Goal: Task Accomplishment & Management: Complete application form

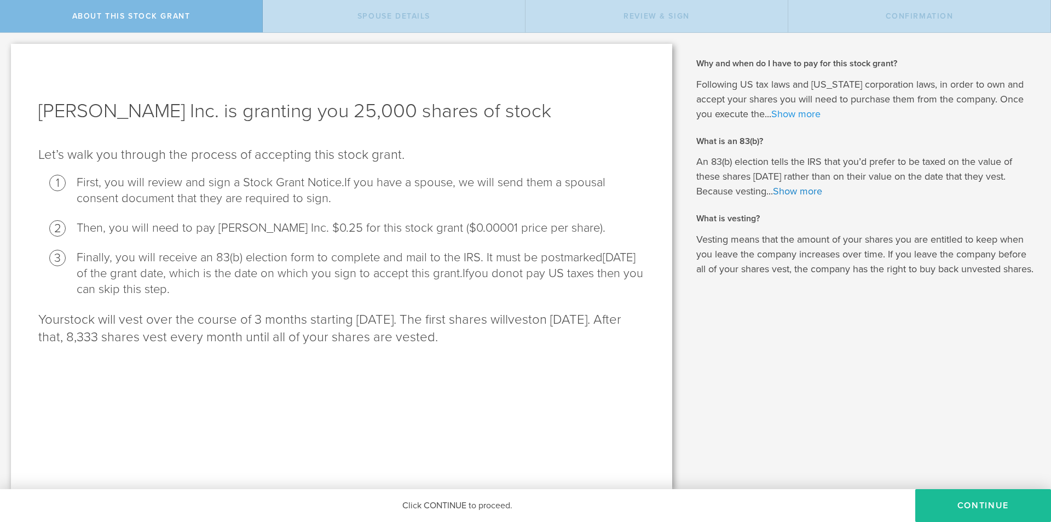
click at [790, 112] on link "Show more" at bounding box center [795, 114] width 49 height 12
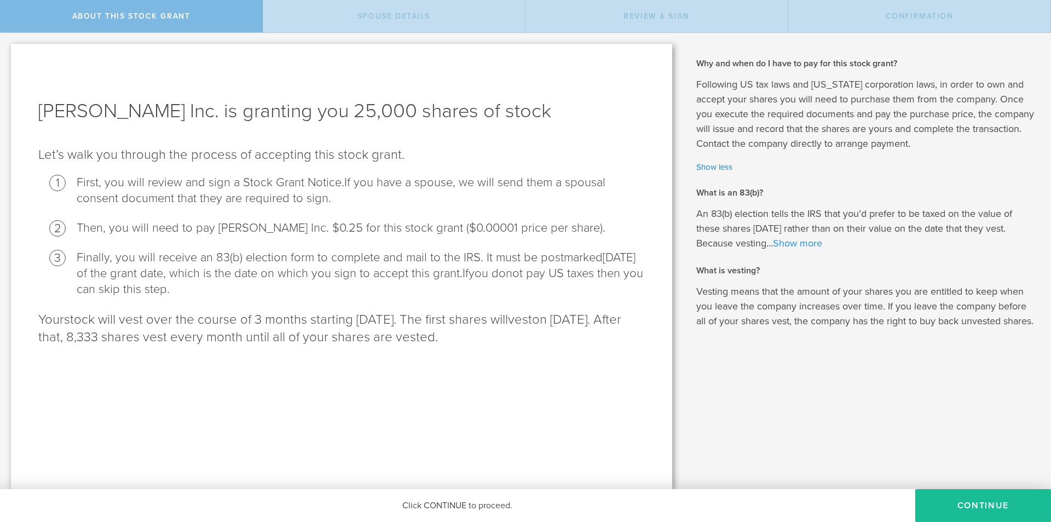
click at [806, 245] on link "Show more" at bounding box center [797, 243] width 49 height 12
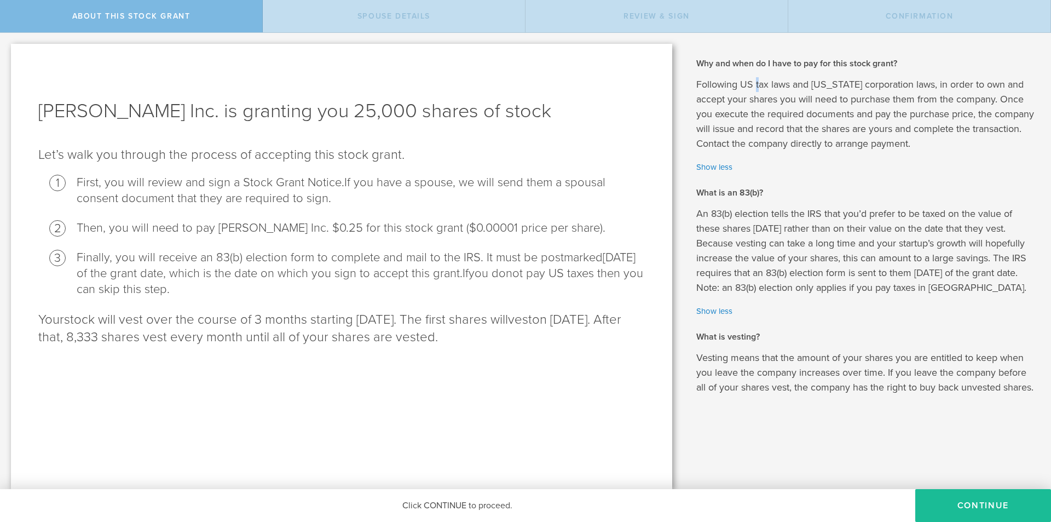
drag, startPoint x: 757, startPoint y: 82, endPoint x: 763, endPoint y: 98, distance: 17.5
click at [762, 96] on p "Following US tax laws and [US_STATE] corporation laws, in order to own and acce…" at bounding box center [865, 114] width 338 height 74
click at [763, 98] on p "Following US tax laws and [US_STATE] corporation laws, in order to own and acce…" at bounding box center [865, 114] width 338 height 74
drag, startPoint x: 738, startPoint y: 66, endPoint x: 742, endPoint y: 83, distance: 17.4
click at [741, 78] on div "Why and when do I have to pay for this stock grant? Following US tax laws and […" at bounding box center [865, 225] width 338 height 337
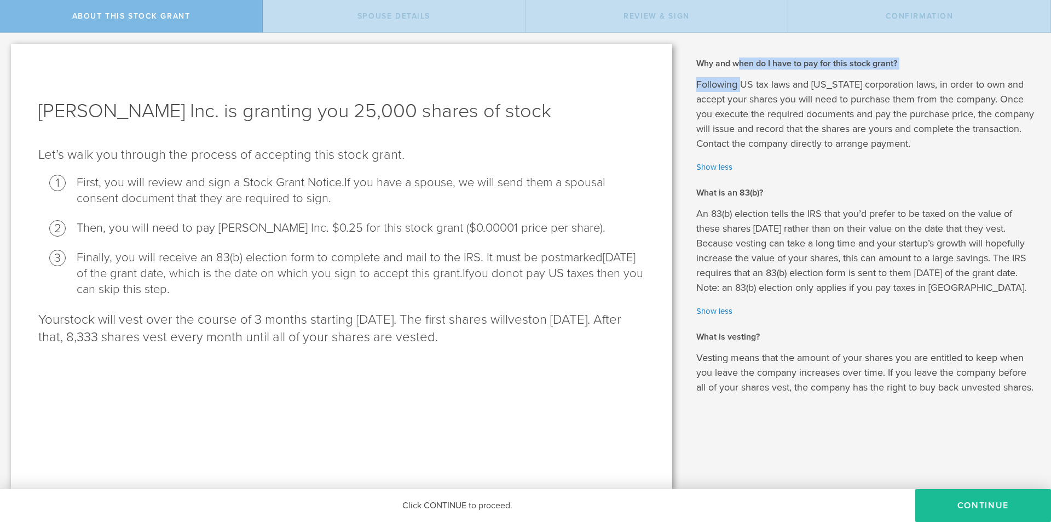
click at [742, 83] on p "Following US tax laws and [US_STATE] corporation laws, in order to own and acce…" at bounding box center [865, 114] width 338 height 74
drag, startPoint x: 694, startPoint y: 62, endPoint x: 710, endPoint y: 78, distance: 22.8
click at [710, 78] on div "Why and when do I have to pay for this stock grant? Following US tax laws and […" at bounding box center [867, 261] width 368 height 456
click at [710, 78] on p "Following US tax laws and [US_STATE] corporation laws, in order to own and acce…" at bounding box center [865, 114] width 338 height 74
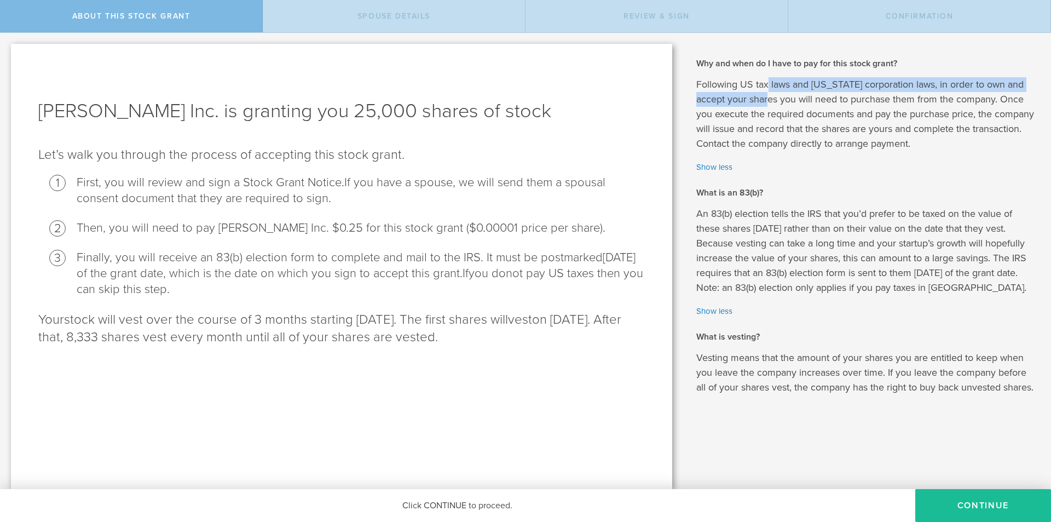
drag, startPoint x: 768, startPoint y: 82, endPoint x: 780, endPoint y: 107, distance: 28.4
click at [779, 105] on p "Following US tax laws and [US_STATE] corporation laws, in order to own and acce…" at bounding box center [865, 114] width 338 height 74
click at [780, 107] on p "Following US tax laws and [US_STATE] corporation laws, in order to own and acce…" at bounding box center [865, 114] width 338 height 74
drag, startPoint x: 760, startPoint y: 100, endPoint x: 761, endPoint y: 115, distance: 14.9
click at [760, 112] on p "Following US tax laws and [US_STATE] corporation laws, in order to own and acce…" at bounding box center [865, 114] width 338 height 74
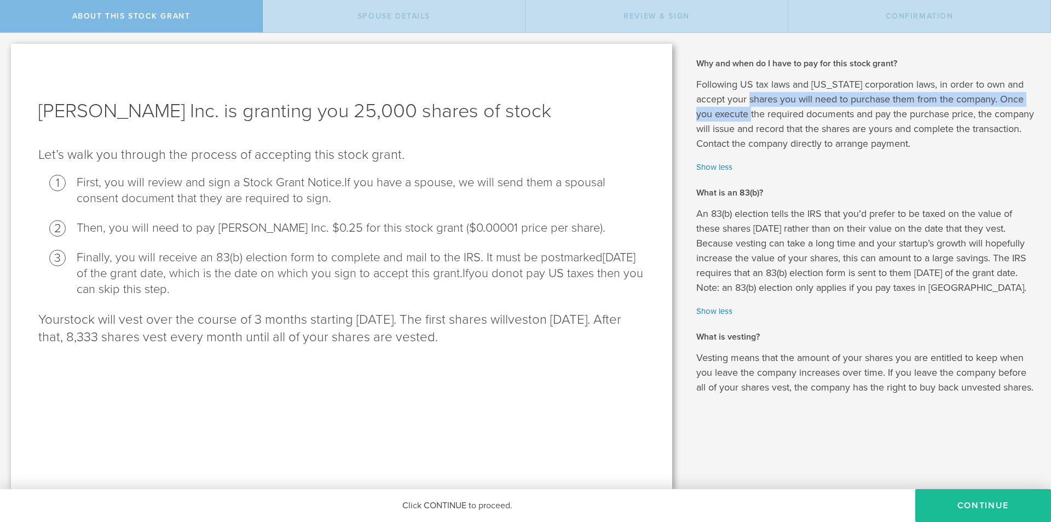
click at [761, 115] on p "Following US tax laws and [US_STATE] corporation laws, in order to own and acce…" at bounding box center [865, 114] width 338 height 74
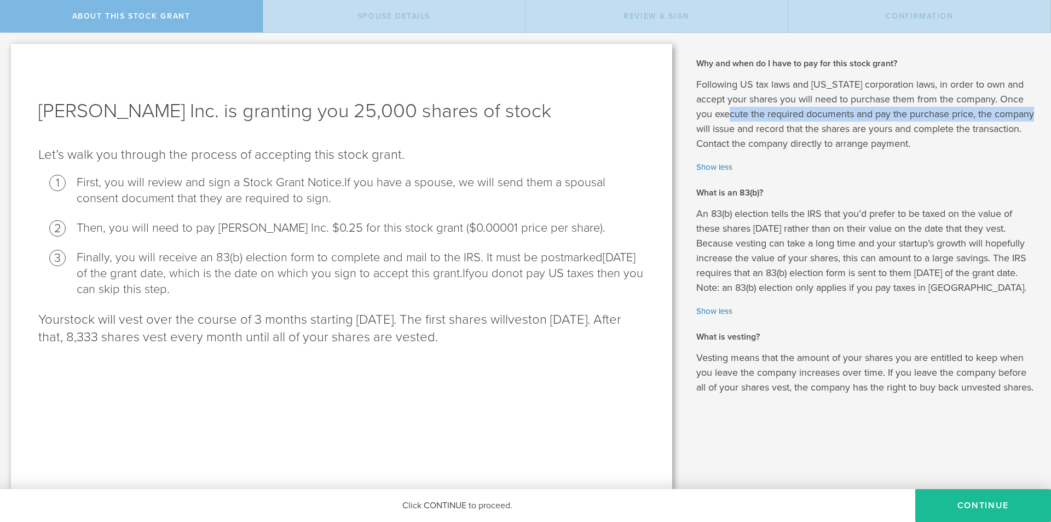
drag, startPoint x: 741, startPoint y: 109, endPoint x: 746, endPoint y: 123, distance: 14.4
click at [746, 122] on p "Following US tax laws and [US_STATE] corporation laws, in order to own and acce…" at bounding box center [865, 114] width 338 height 74
click at [746, 123] on p "Following US tax laws and [US_STATE] corporation laws, in order to own and acce…" at bounding box center [865, 114] width 338 height 74
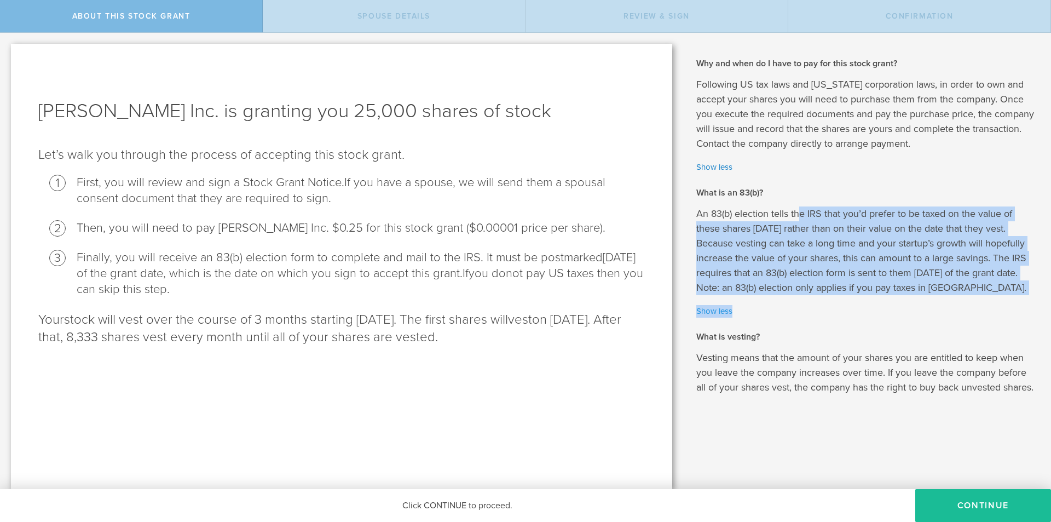
drag, startPoint x: 806, startPoint y: 219, endPoint x: 900, endPoint y: 310, distance: 130.1
click at [891, 305] on div "An 83(b) election tells the IRS that you’d prefer to be taxed on the value of t…" at bounding box center [865, 261] width 338 height 111
click at [900, 310] on link "Show less" at bounding box center [865, 311] width 338 height 13
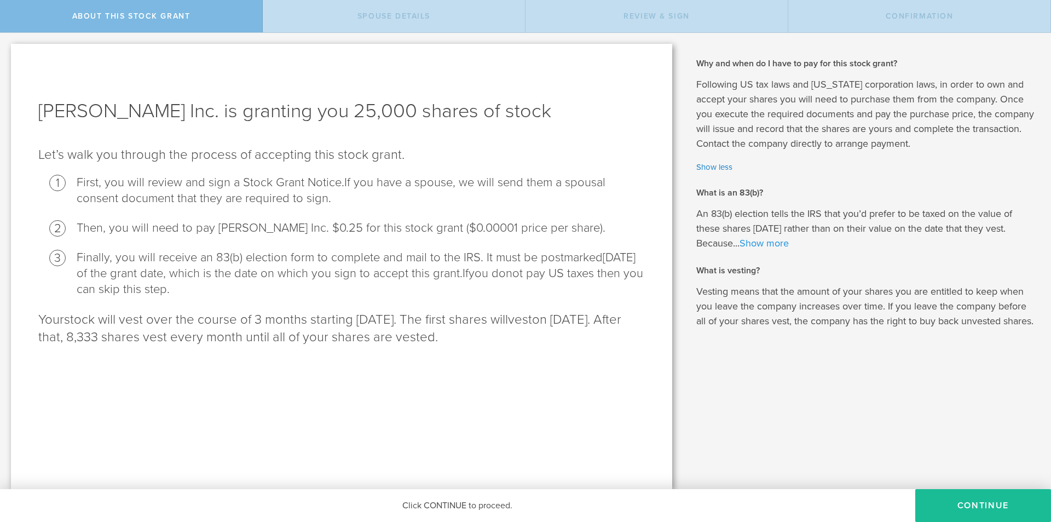
click at [769, 242] on link "Show more" at bounding box center [763, 243] width 49 height 12
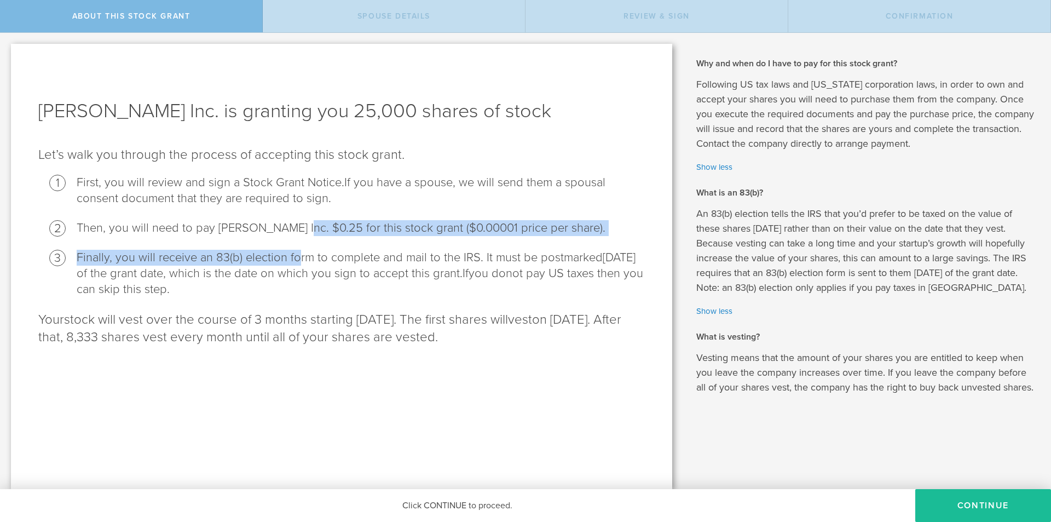
drag, startPoint x: 294, startPoint y: 229, endPoint x: 297, endPoint y: 243, distance: 13.9
click at [297, 242] on ol "First, you will review and sign a Stock Grant Notice. If you have a spouse, we …" at bounding box center [341, 236] width 606 height 123
click at [297, 243] on ol "First, you will review and sign a Stock Grant Notice. If you have a spouse, we …" at bounding box center [341, 236] width 606 height 123
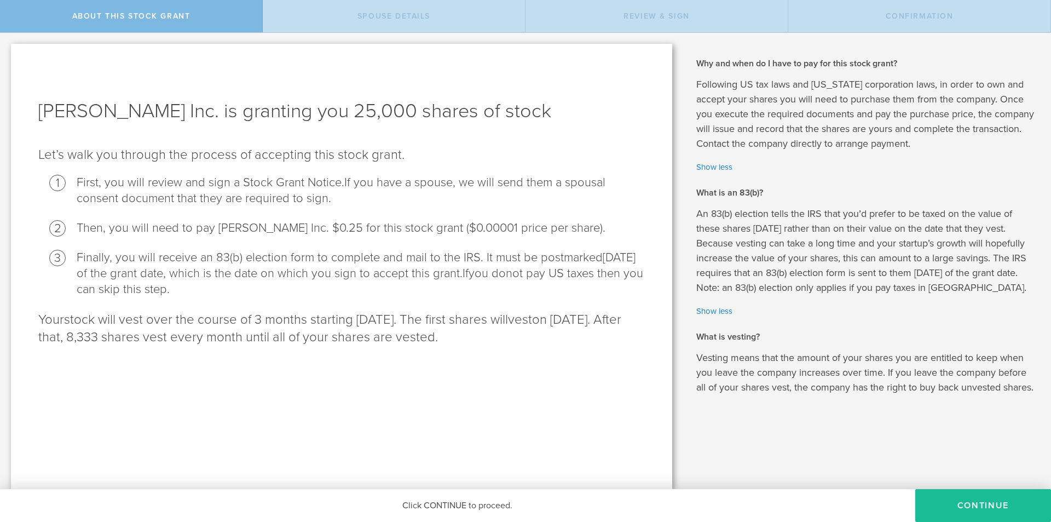
click at [0, 344] on div "[PERSON_NAME] Inc. is granting you 25,000 shares of stock Let’s walk you throug…" at bounding box center [341, 261] width 683 height 456
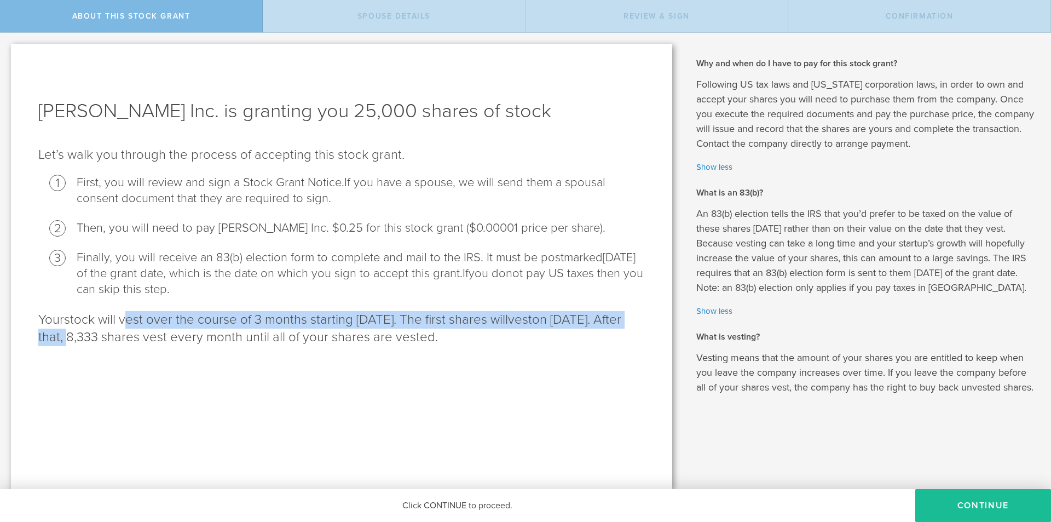
drag, startPoint x: 135, startPoint y: 330, endPoint x: 163, endPoint y: 344, distance: 30.8
click at [160, 344] on p "Your stock will vest over the course of 3 months starting [DATE]. The first sha…" at bounding box center [341, 328] width 606 height 35
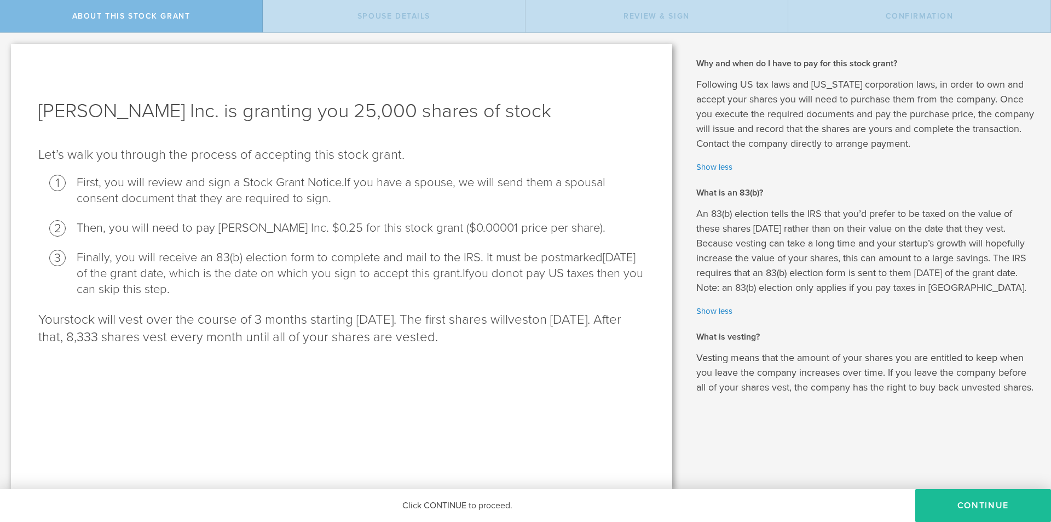
click at [166, 346] on p "Your stock will vest over the course of 3 months starting [DATE]. The first sha…" at bounding box center [341, 328] width 606 height 35
click at [954, 502] on button "CONTINUE" at bounding box center [983, 505] width 136 height 33
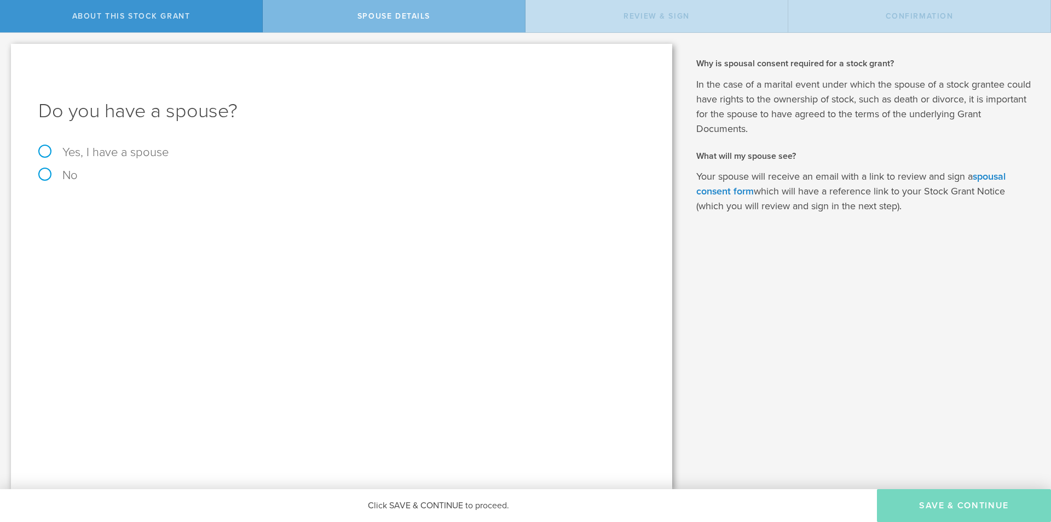
click at [152, 153] on label "Yes, I have a spouse" at bounding box center [341, 152] width 606 height 12
click at [7, 50] on input "Yes, I have a spouse" at bounding box center [3, 42] width 7 height 18
radio input "true"
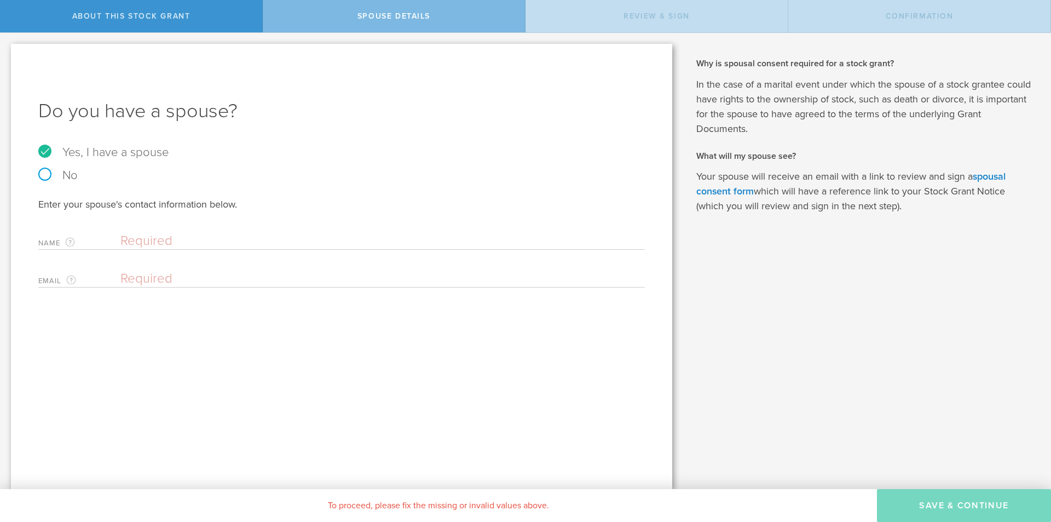
click at [276, 241] on input "text" at bounding box center [379, 241] width 519 height 16
type input "[PERSON_NAME]"
type input "[EMAIL_ADDRESS][PERSON_NAME][DOMAIN_NAME]"
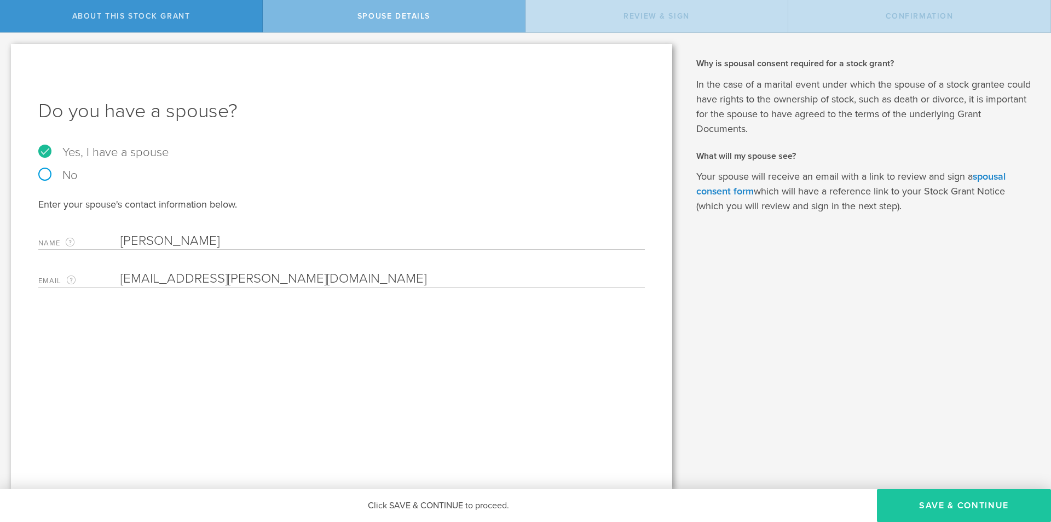
click at [918, 503] on button "Save & Continue" at bounding box center [964, 505] width 174 height 33
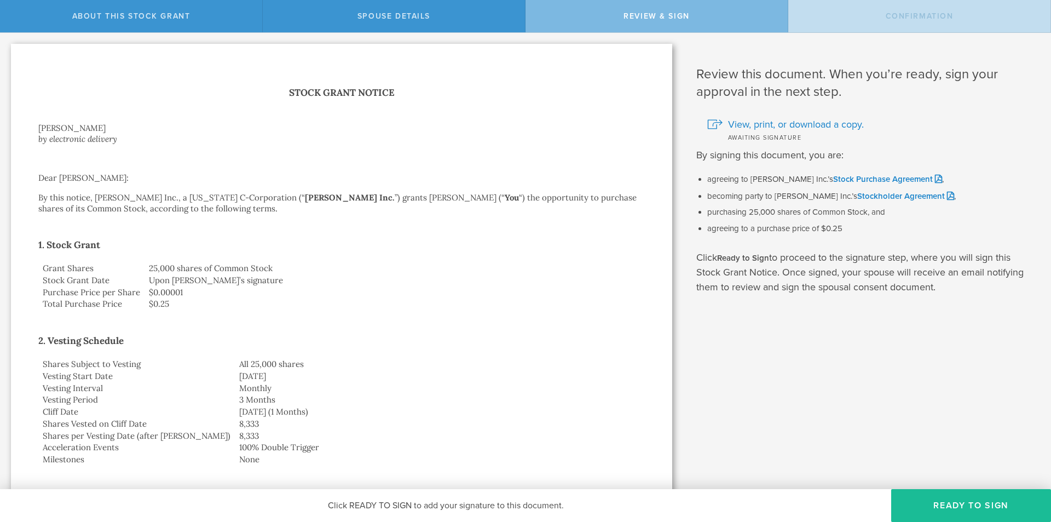
click at [63, 380] on td "Vesting Start Date" at bounding box center [136, 376] width 197 height 12
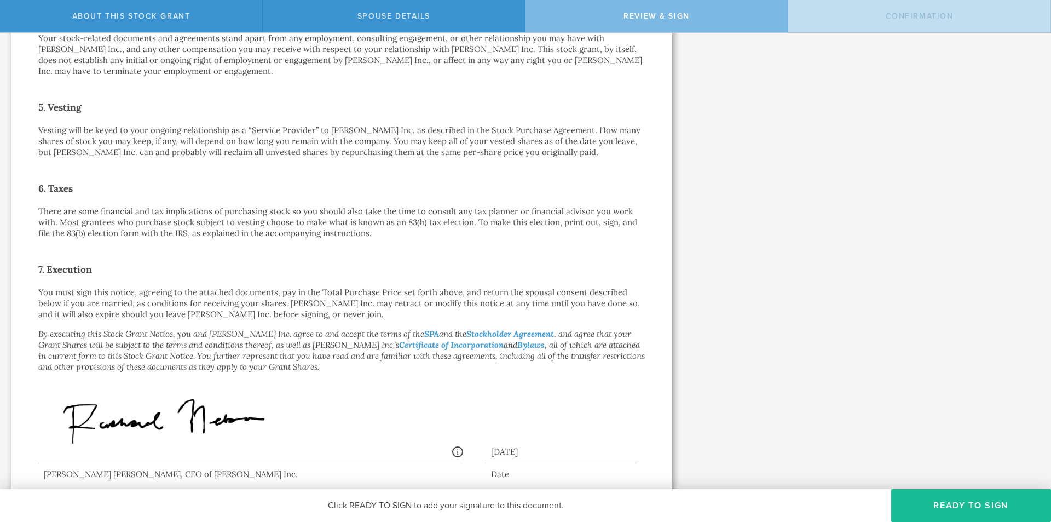
scroll to position [677, 0]
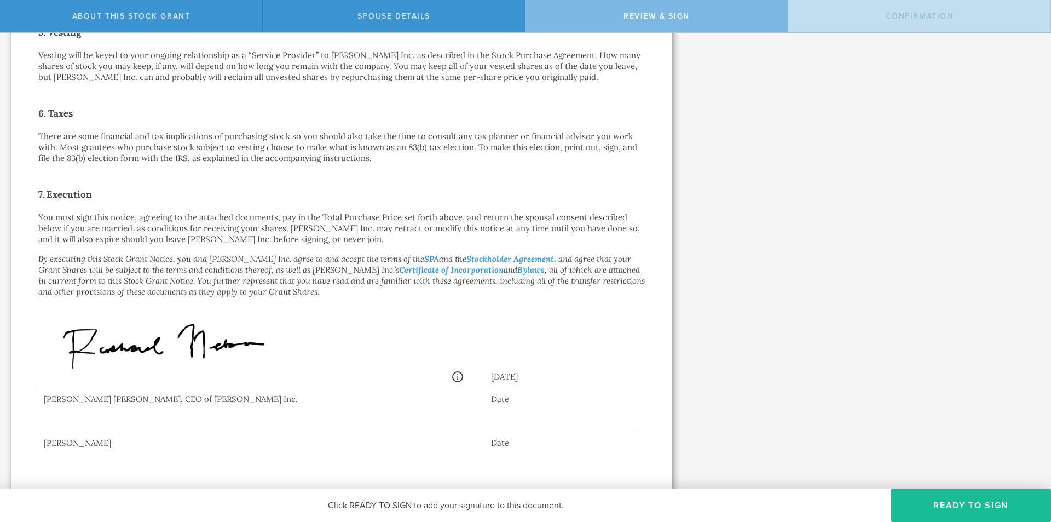
click at [193, 424] on div at bounding box center [250, 410] width 425 height 44
click at [960, 502] on button "Ready to Sign" at bounding box center [971, 505] width 160 height 33
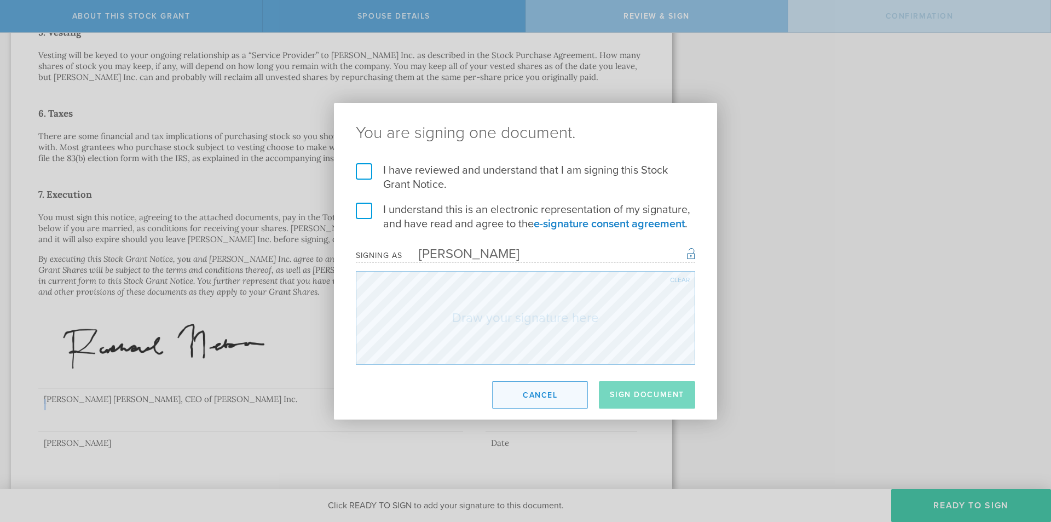
click at [511, 398] on button "Cancel" at bounding box center [540, 394] width 96 height 27
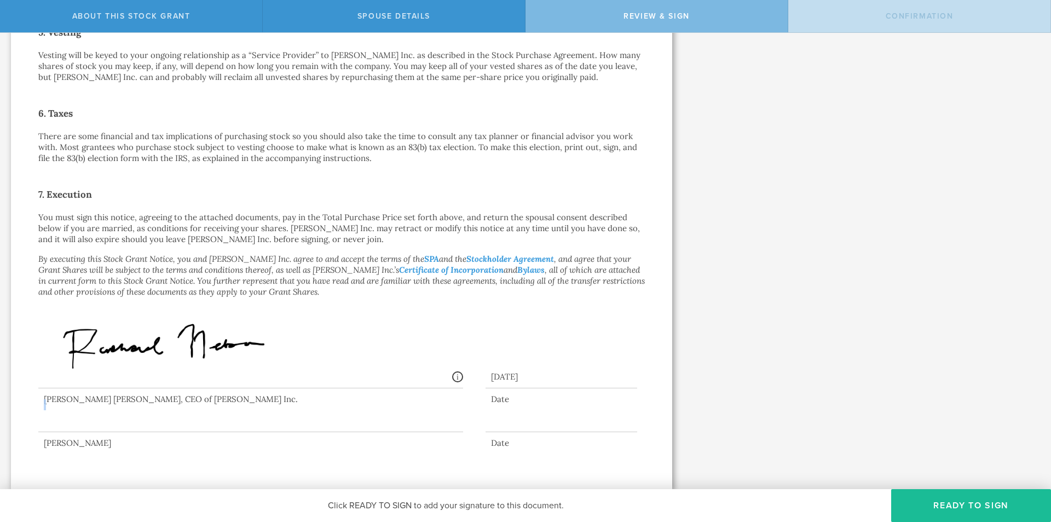
scroll to position [513, 0]
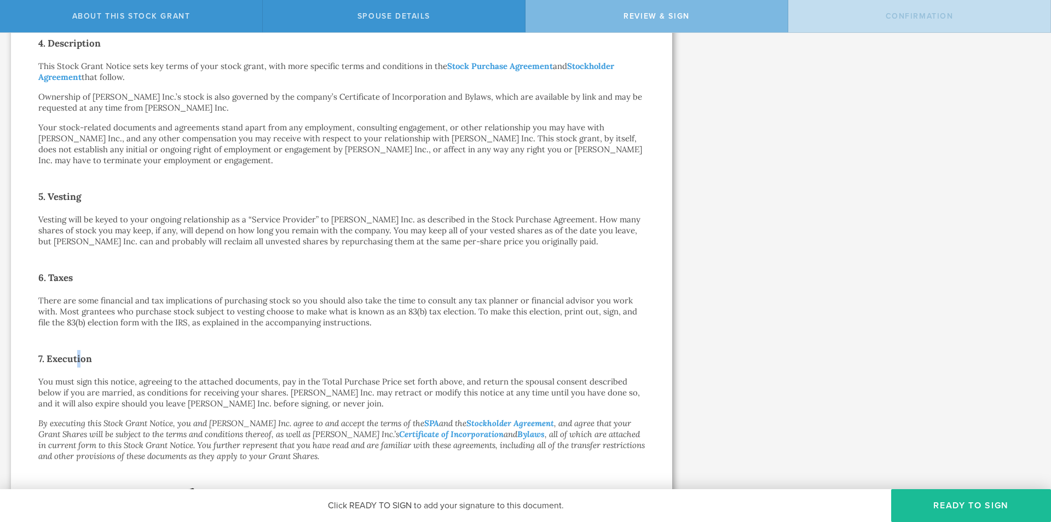
click at [76, 333] on div "Stock Grant Notice [PERSON_NAME] by electronic delivery Dear [PERSON_NAME]: By …" at bounding box center [341, 92] width 606 height 1041
click at [382, 396] on p "You must sign this notice, agreeing to the attached documents, pay in the Total…" at bounding box center [341, 392] width 606 height 33
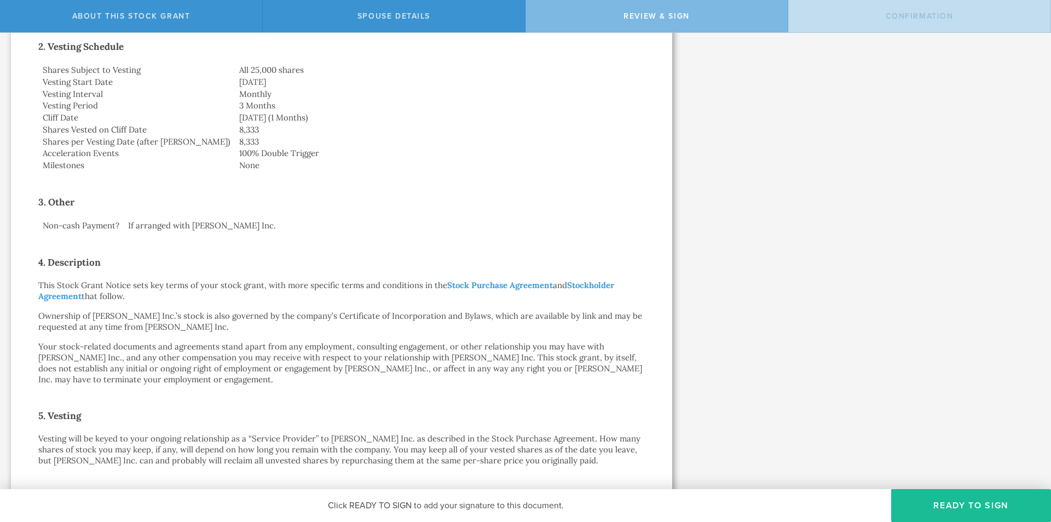
scroll to position [130, 0]
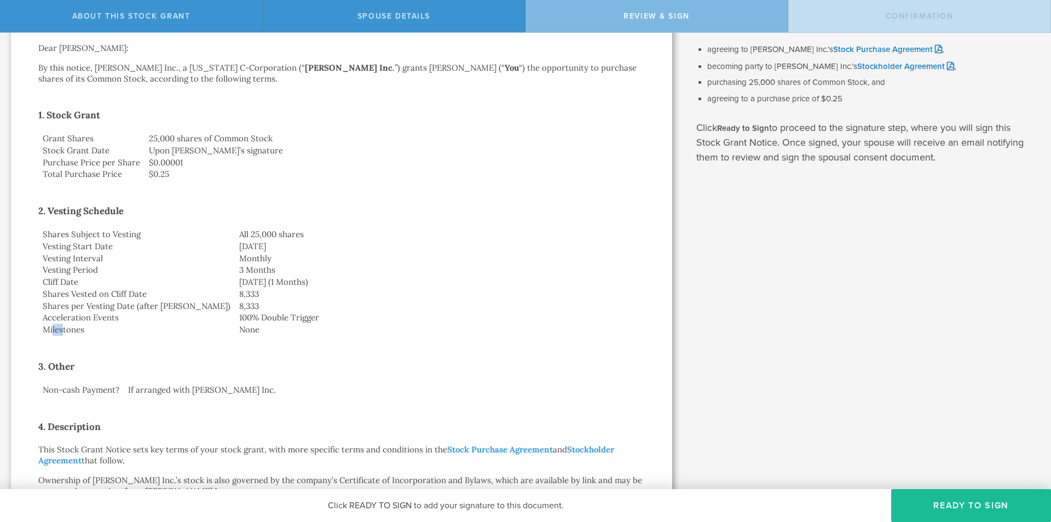
click at [51, 328] on td "Milestones" at bounding box center [136, 329] width 197 height 12
click at [327, 346] on div "Stock Grant Notice [PERSON_NAME] by electronic delivery Dear [PERSON_NAME]: By …" at bounding box center [341, 475] width 606 height 1041
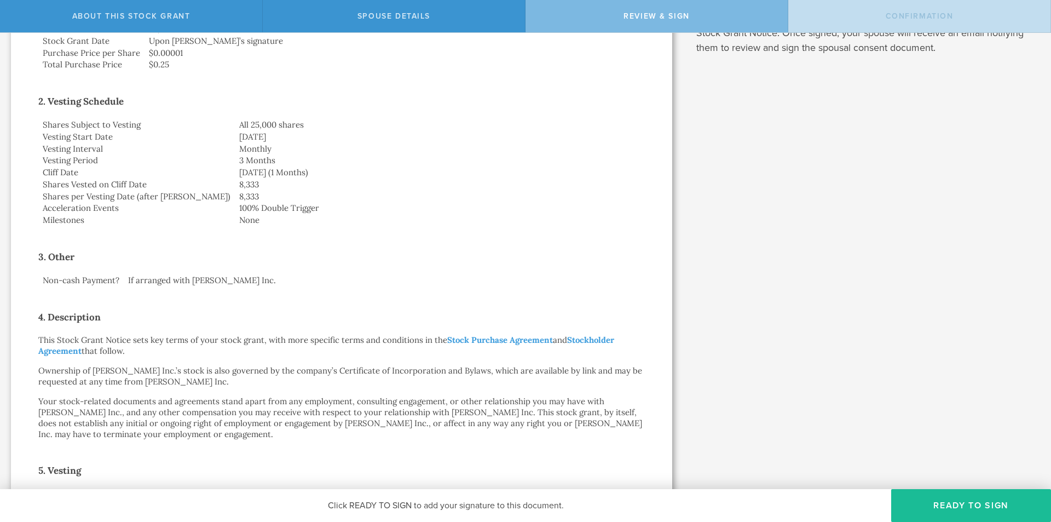
scroll to position [294, 0]
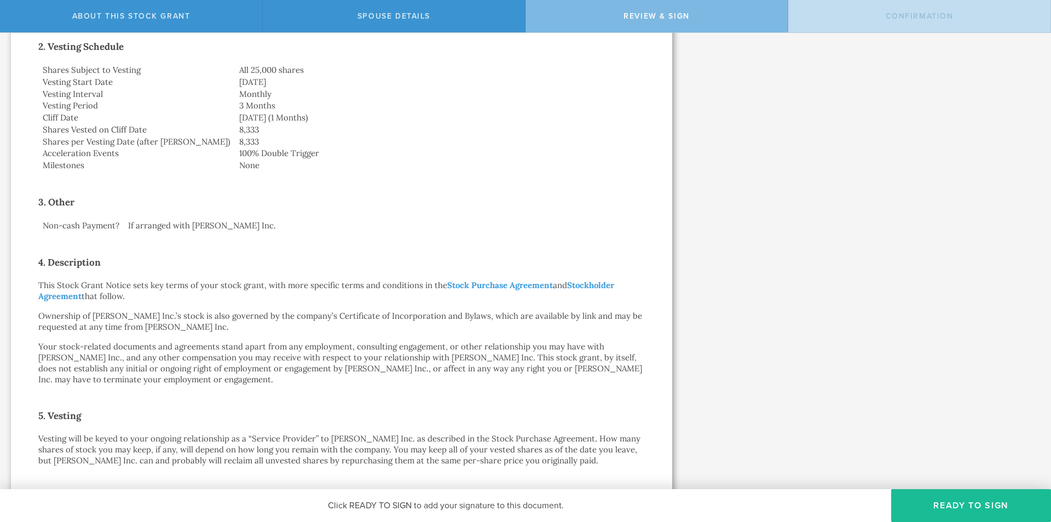
click at [55, 258] on h2 "4. Description" at bounding box center [341, 262] width 606 height 18
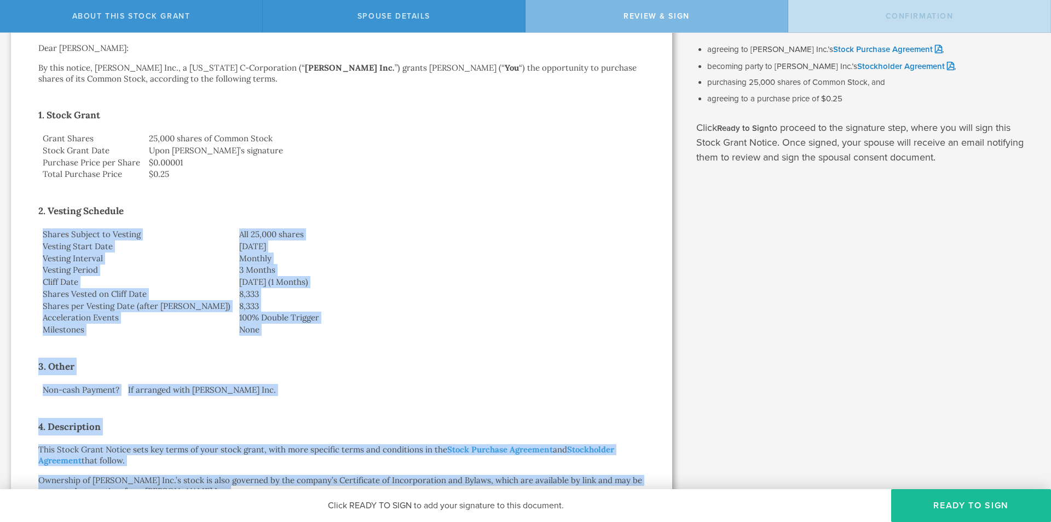
scroll to position [0, 0]
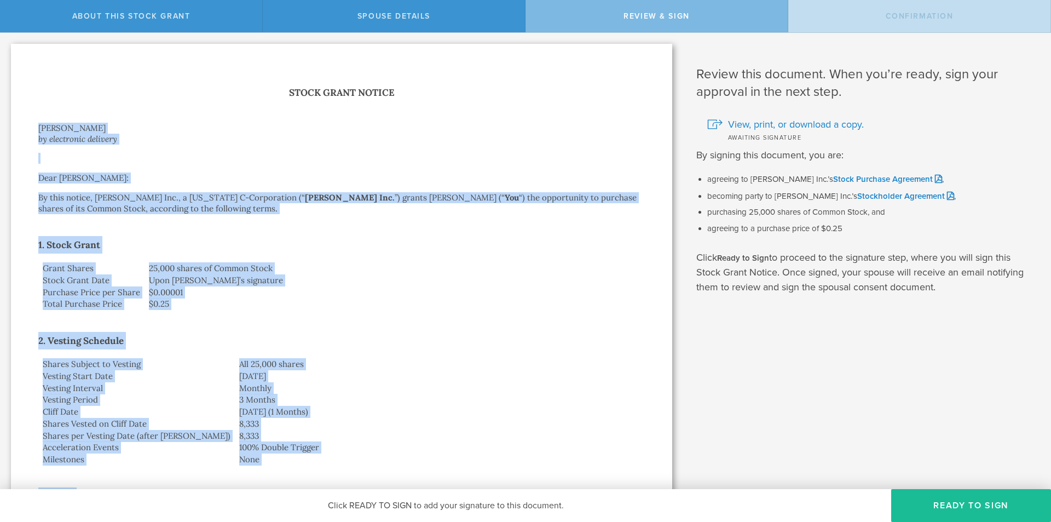
drag, startPoint x: 315, startPoint y: 298, endPoint x: 31, endPoint y: 126, distance: 331.7
copy div "Lorem Ipsumd si ametconsec adipisci Elit Seddo Eiusmo: Te inci utlabo, Etdolo M…"
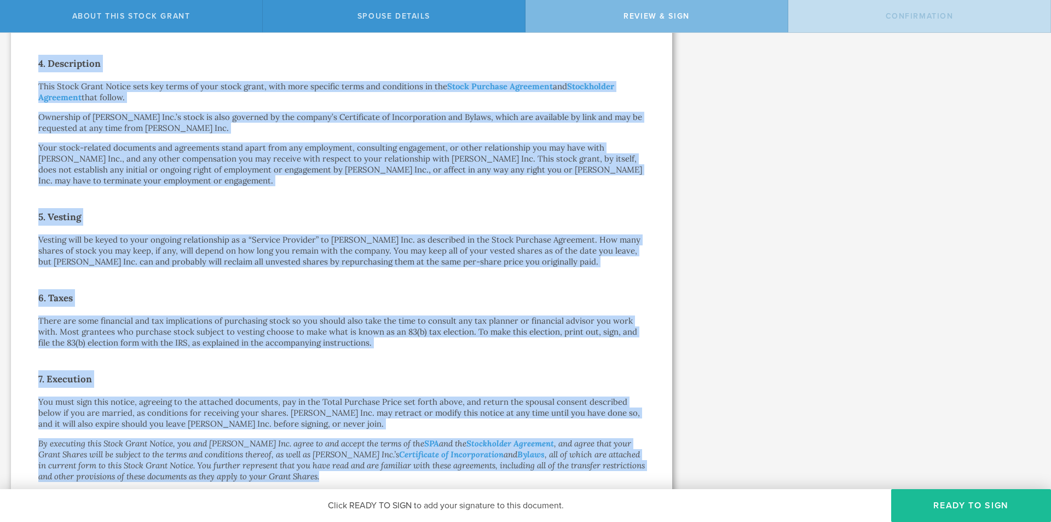
scroll to position [677, 0]
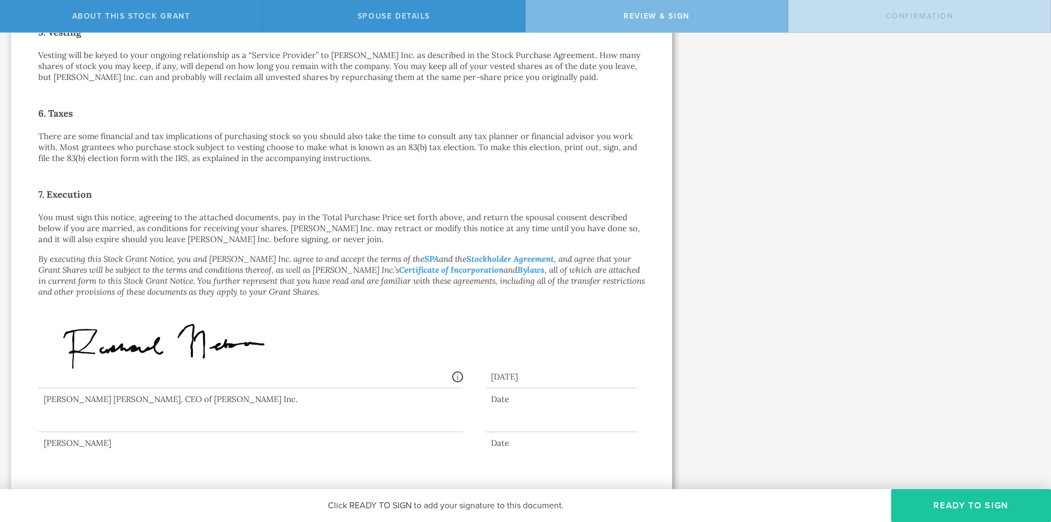
click at [923, 492] on button "Ready to Sign" at bounding box center [971, 505] width 160 height 33
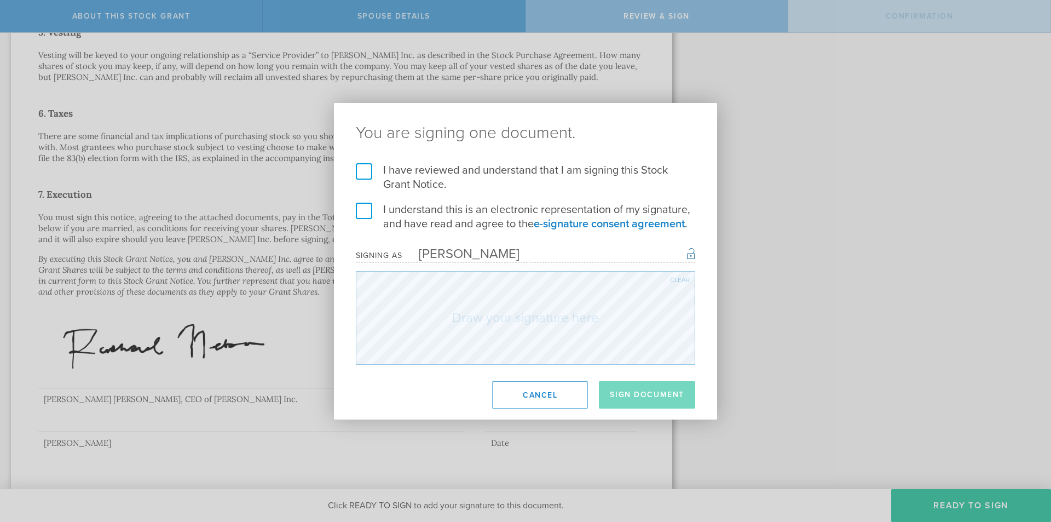
click at [446, 172] on label "I have reviewed and understand that I am signing this Stock Grant Notice." at bounding box center [525, 177] width 339 height 28
click at [0, 0] on input "I have reviewed and understand that I am signing this Stock Grant Notice." at bounding box center [0, 0] width 0 height 0
click at [429, 211] on label "I understand this is an electronic representation of my signature, and have rea…" at bounding box center [525, 217] width 339 height 28
click at [0, 0] on input "I understand this is an electronic representation of my signature, and have rea…" at bounding box center [0, 0] width 0 height 0
click at [676, 281] on div "Clear" at bounding box center [680, 279] width 20 height 7
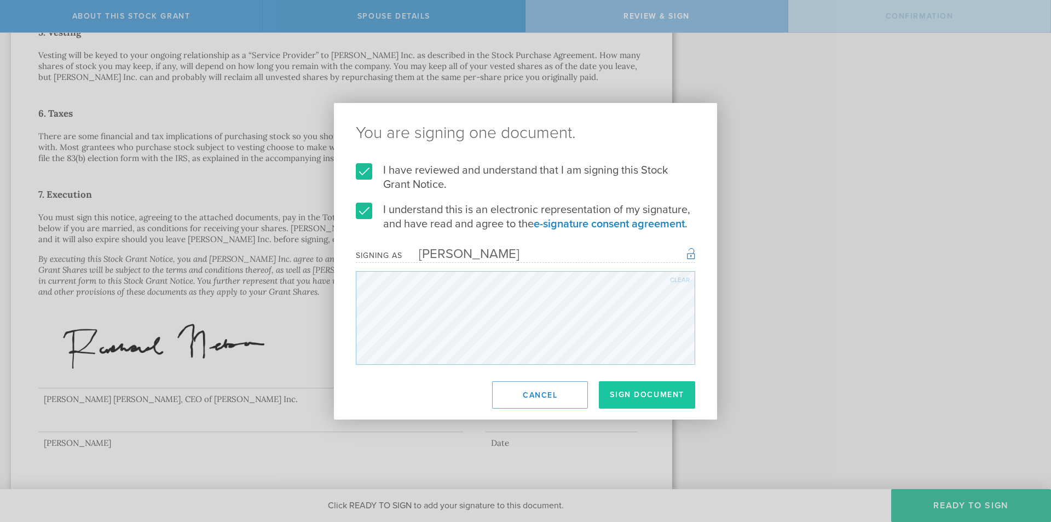
click at [635, 397] on button "Sign Document" at bounding box center [647, 394] width 96 height 27
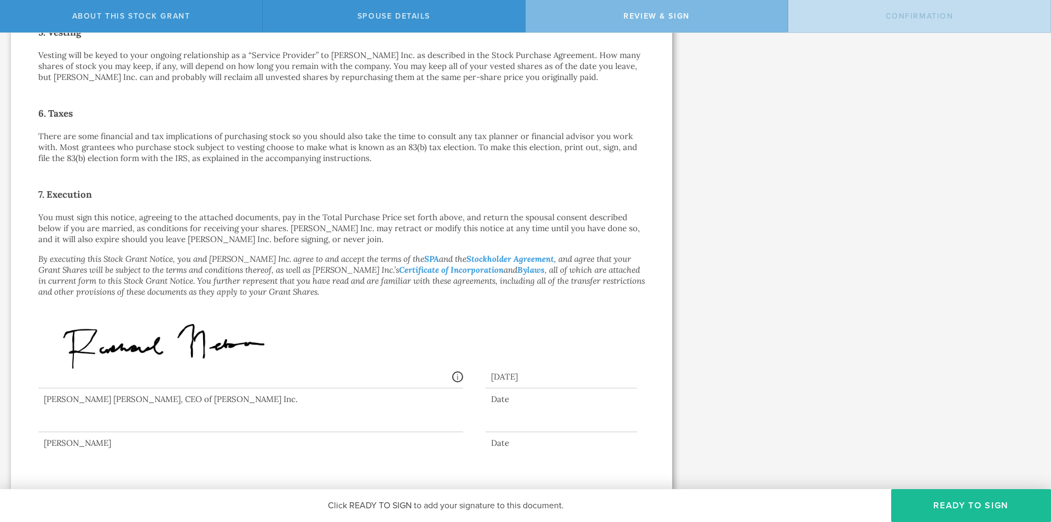
scroll to position [0, 0]
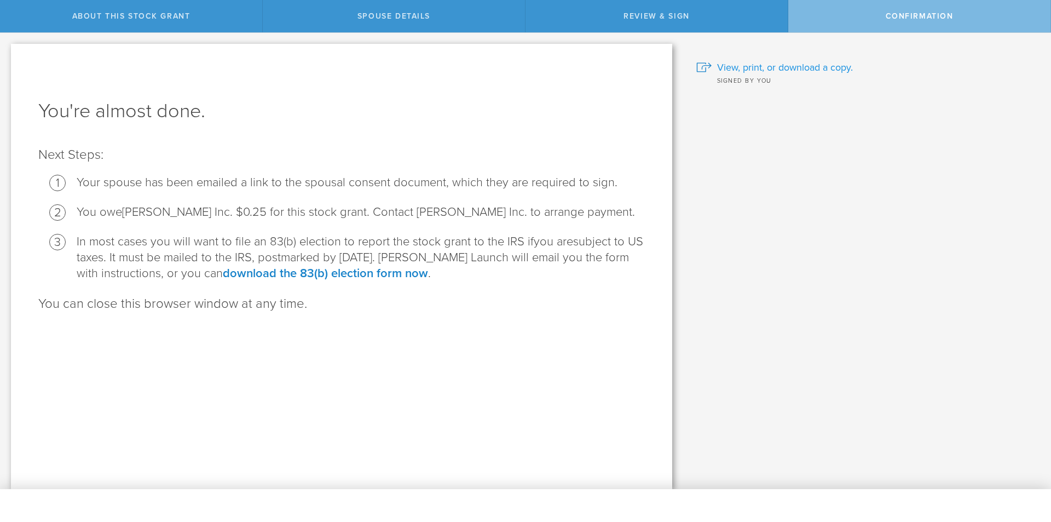
click at [839, 66] on span "View, print, or download a copy." at bounding box center [785, 67] width 136 height 14
